Goal: Communication & Community: Answer question/provide support

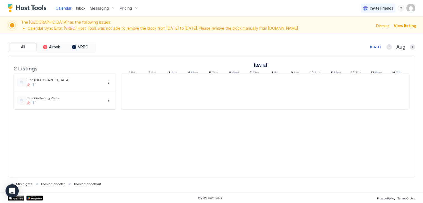
scroll to position [0, 306]
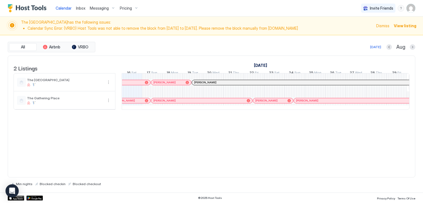
click at [79, 9] on span "Inbox" at bounding box center [80, 8] width 9 height 5
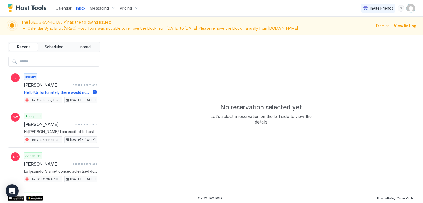
click at [218, 4] on div "Calendar Inbox Messaging Pricing Invite Friends RM" at bounding box center [211, 8] width 423 height 17
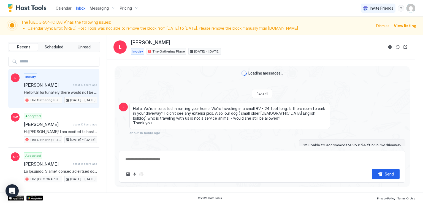
scroll to position [50, 0]
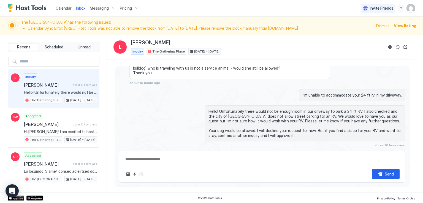
click at [174, 12] on div "Calendar Inbox Messaging Pricing Invite Friends RM" at bounding box center [211, 8] width 423 height 17
click at [186, 10] on div "Calendar Inbox Messaging Pricing Invite Friends RM" at bounding box center [211, 8] width 423 height 17
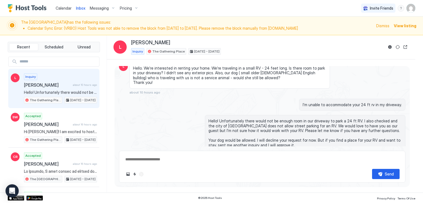
scroll to position [50, 0]
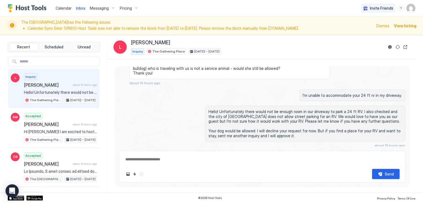
click at [164, 4] on div "Calendar Inbox Messaging Pricing Invite Friends RM" at bounding box center [211, 8] width 423 height 17
click at [163, 9] on div "Calendar Inbox Messaging Pricing Invite Friends RM" at bounding box center [211, 8] width 423 height 17
type textarea "*"
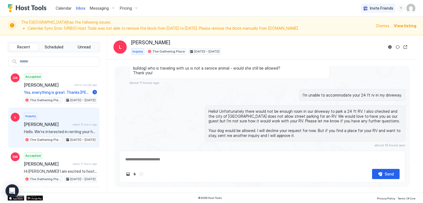
scroll to position [50, 0]
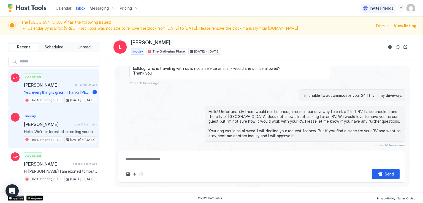
click at [47, 90] on span "Yes, everything is great. Thanks [PERSON_NAME]" at bounding box center [57, 92] width 66 height 5
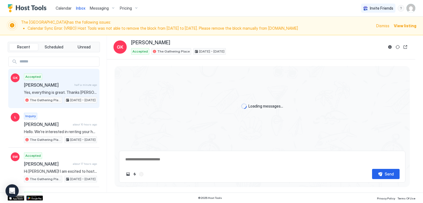
scroll to position [304, 0]
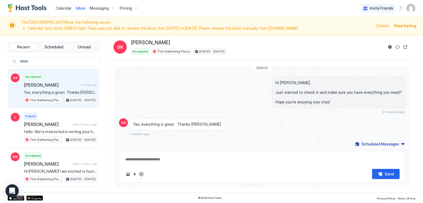
click at [161, 5] on div "Calendar Inbox Messaging Pricing Invite Friends RM" at bounding box center [211, 8] width 423 height 17
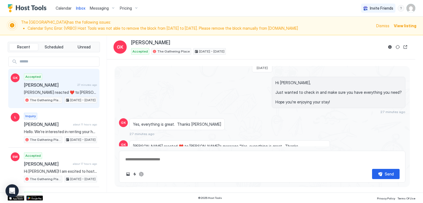
type textarea "*"
